Goal: Transaction & Acquisition: Download file/media

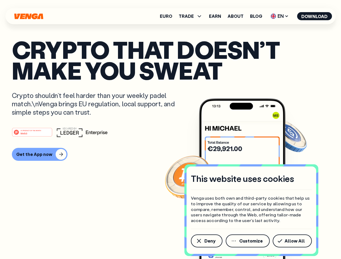
click at [170, 129] on div "#1 PRODUCT OF THE MONTH Web3" at bounding box center [170, 132] width 317 height 10
click at [206, 241] on span "Deny" at bounding box center [209, 241] width 11 height 4
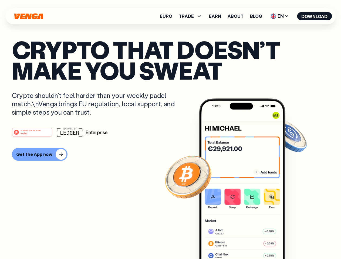
click at [248, 241] on img at bounding box center [242, 188] width 86 height 181
click at [293, 241] on article "Crypto that doesn’t make you sweat Crypto shouldn’t feel harder than your weekl…" at bounding box center [170, 140] width 317 height 202
click at [192, 16] on span "TRADE" at bounding box center [185, 16] width 15 height 4
click at [279, 16] on span "EN" at bounding box center [279, 16] width 22 height 9
click at [314, 16] on button "Download" at bounding box center [314, 16] width 35 height 8
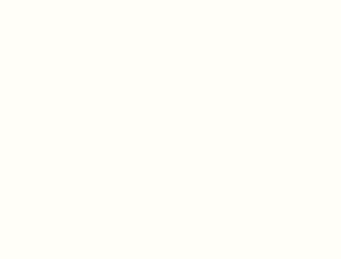
click at [39, 0] on html "This website uses cookies Venga uses both own and third-party cookies that help…" at bounding box center [170, 0] width 341 height 0
click at [33, 0] on html "This website uses cookies Venga uses both own and third-party cookies that help…" at bounding box center [170, 0] width 341 height 0
